Goal: Task Accomplishment & Management: Manage account settings

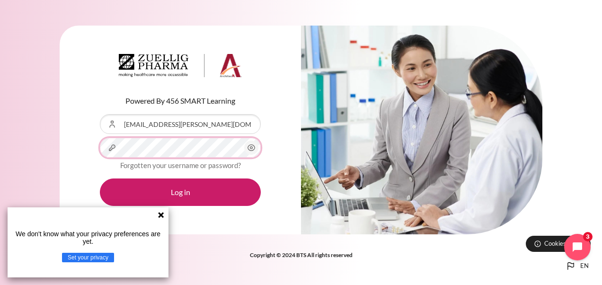
click at [100, 178] on button "Log in" at bounding box center [180, 191] width 161 height 27
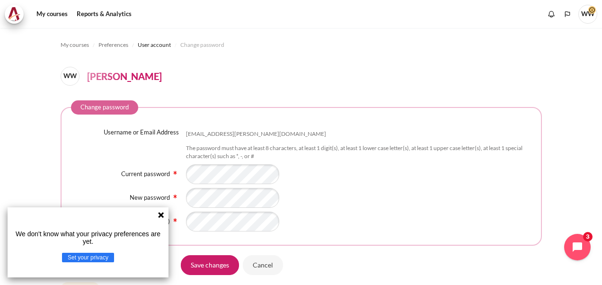
click at [427, 180] on div "Content" at bounding box center [358, 174] width 345 height 20
click at [181, 255] on input "Save changes" at bounding box center [210, 265] width 58 height 20
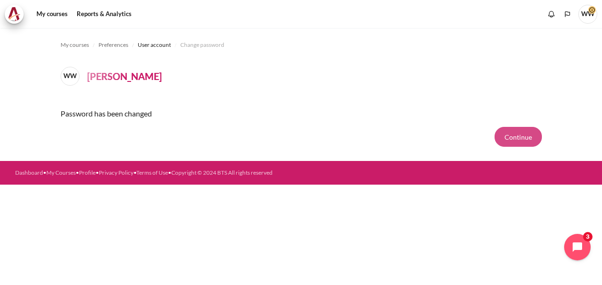
click at [529, 138] on button "Continue" at bounding box center [517, 137] width 47 height 20
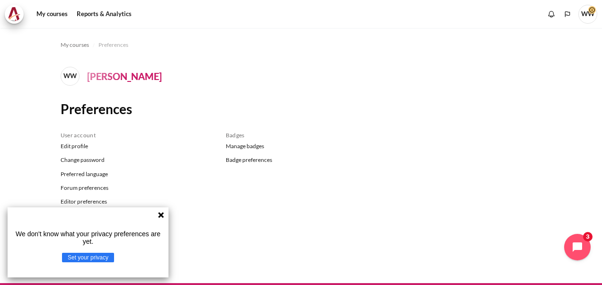
click at [158, 217] on icon at bounding box center [161, 215] width 8 height 8
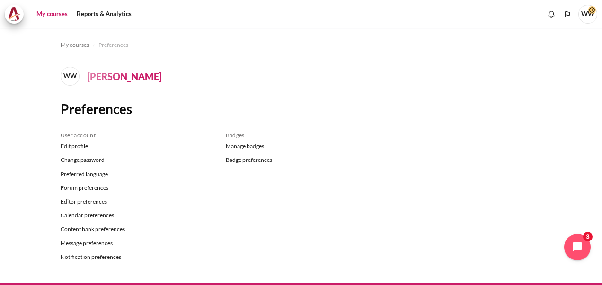
click at [48, 14] on link "My courses" at bounding box center [52, 14] width 38 height 19
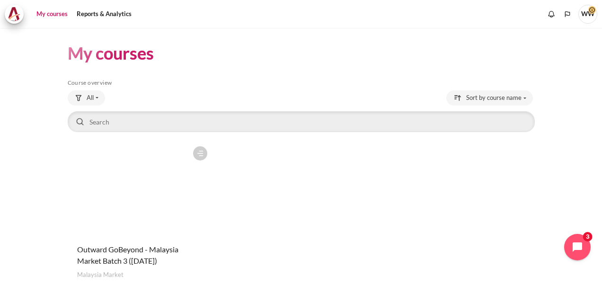
click at [119, 182] on figure "Content" at bounding box center [140, 188] width 144 height 95
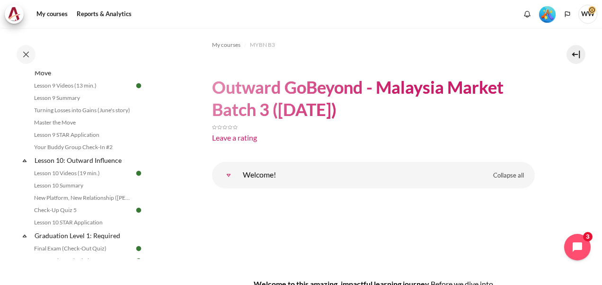
scroll to position [946, 0]
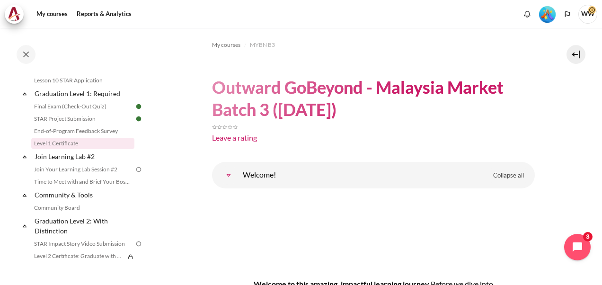
click at [82, 149] on link "Level 1 Certificate" at bounding box center [82, 143] width 103 height 11
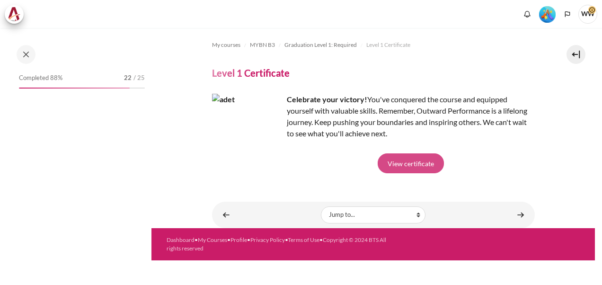
click at [419, 166] on link "View certificate" at bounding box center [411, 163] width 66 height 20
